Goal: Task Accomplishment & Management: Manage account settings

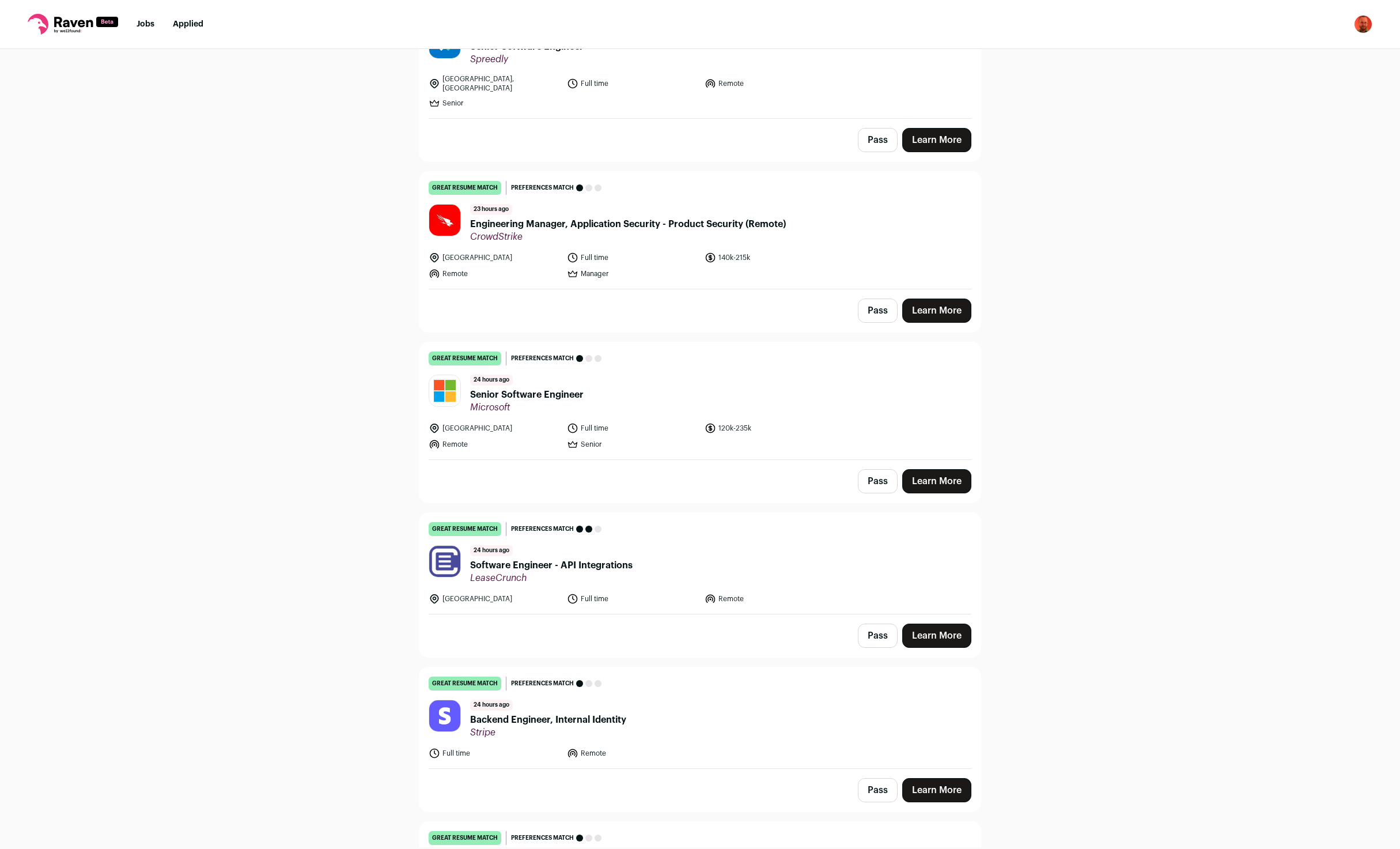
scroll to position [912, 0]
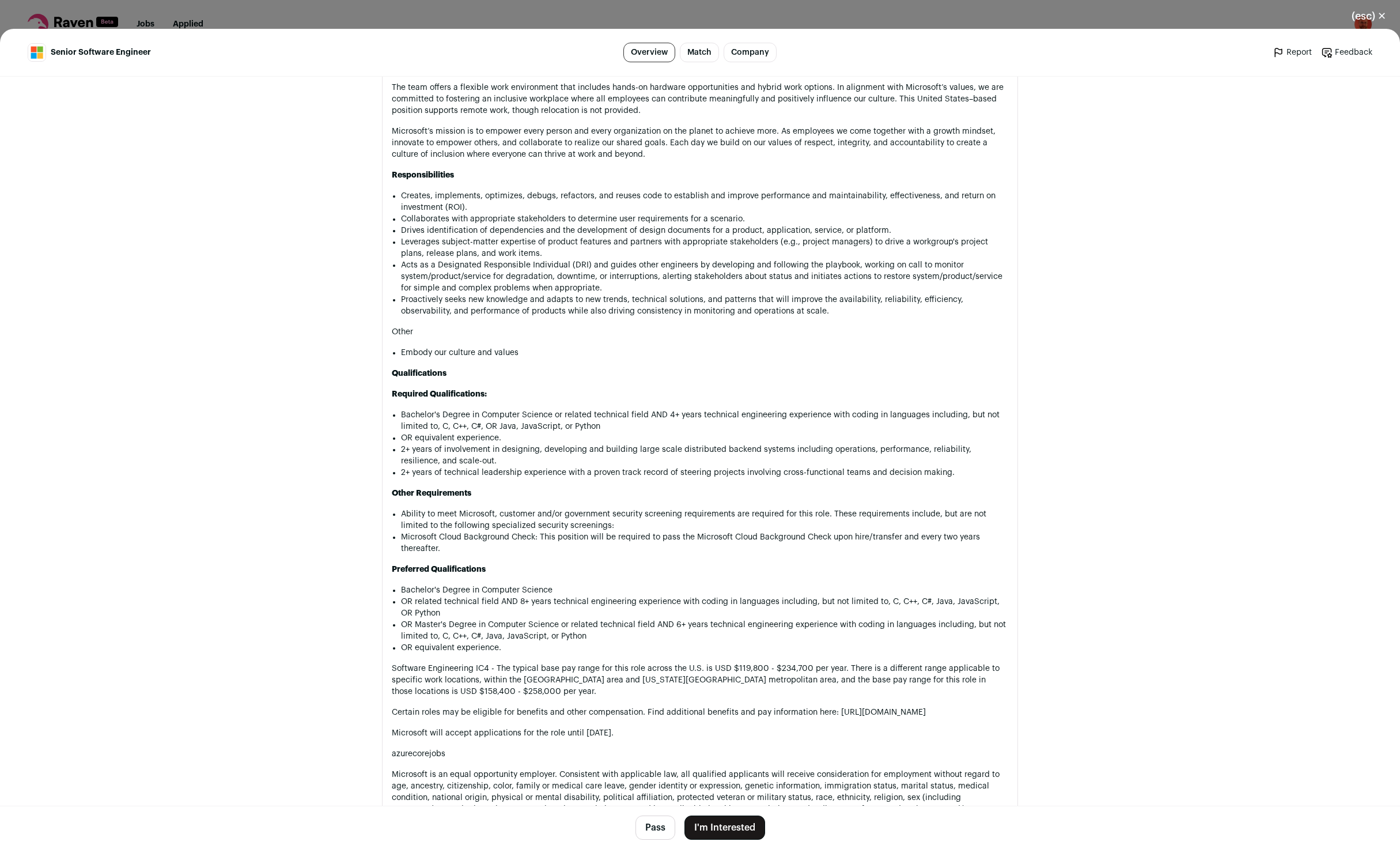
scroll to position [760, 0]
